Goal: Transaction & Acquisition: Purchase product/service

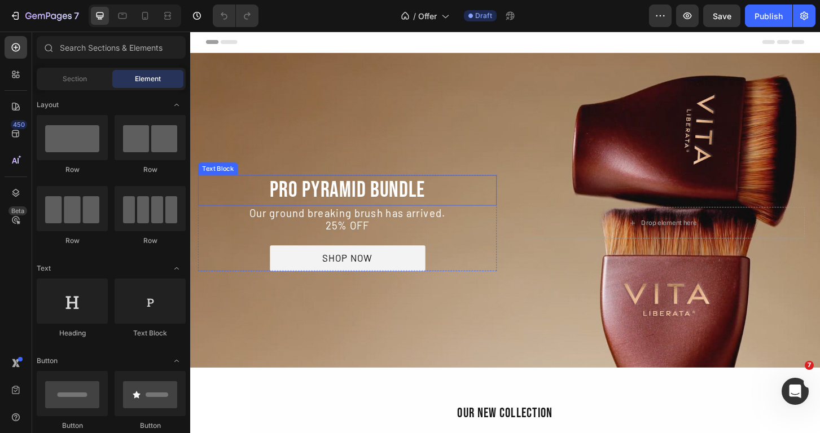
click at [322, 199] on p "pro pyramid bundle" at bounding box center [359, 202] width 319 height 31
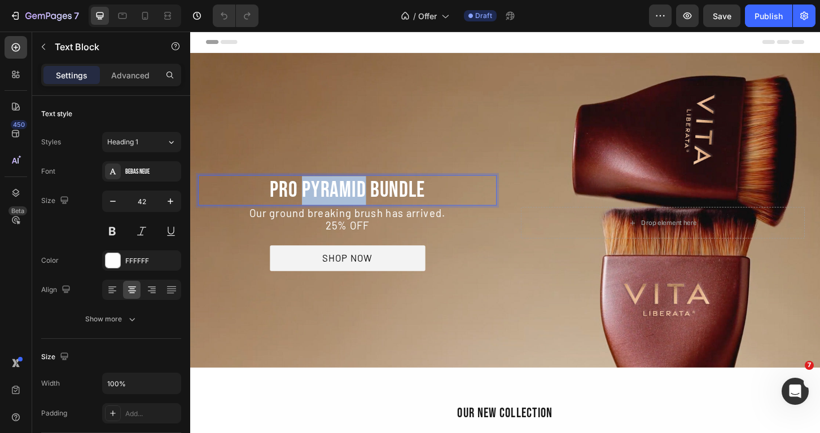
click at [322, 199] on p "pro pyramid bundle" at bounding box center [359, 202] width 319 height 31
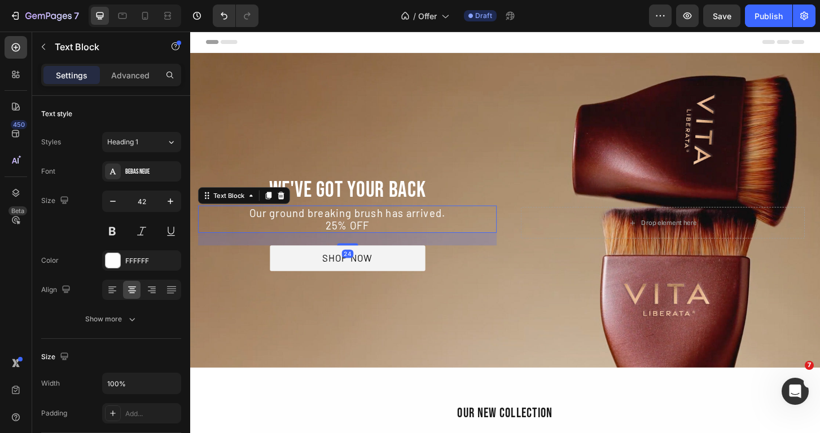
click at [358, 236] on p "25% OFF" at bounding box center [359, 241] width 319 height 14
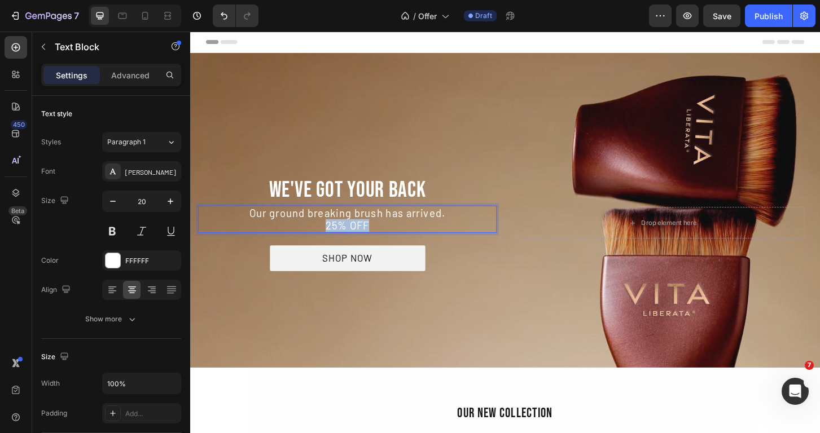
click at [358, 236] on p "25% OFF" at bounding box center [359, 241] width 319 height 14
click at [465, 234] on p "Your newest [MEDICAL_DATA] tool obsession has landed. Shop now" at bounding box center [359, 233] width 319 height 27
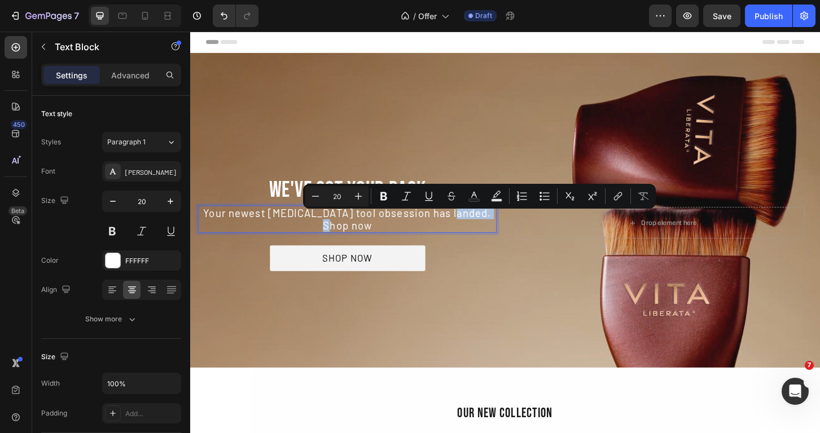
drag, startPoint x: 465, startPoint y: 234, endPoint x: 516, endPoint y: 234, distance: 50.8
click at [516, 234] on p "Your newest [MEDICAL_DATA] tool obsession has landed. Shop now" at bounding box center [359, 233] width 319 height 27
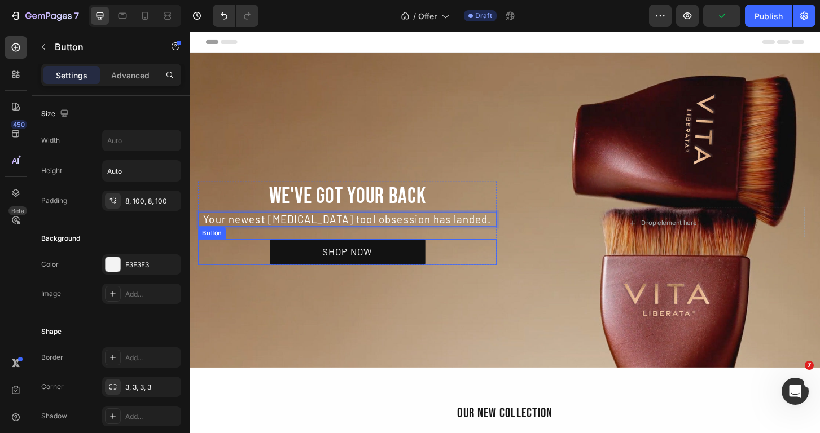
click at [414, 267] on link "SHOP NOW" at bounding box center [359, 268] width 167 height 27
